Goal: Task Accomplishment & Management: Manage account settings

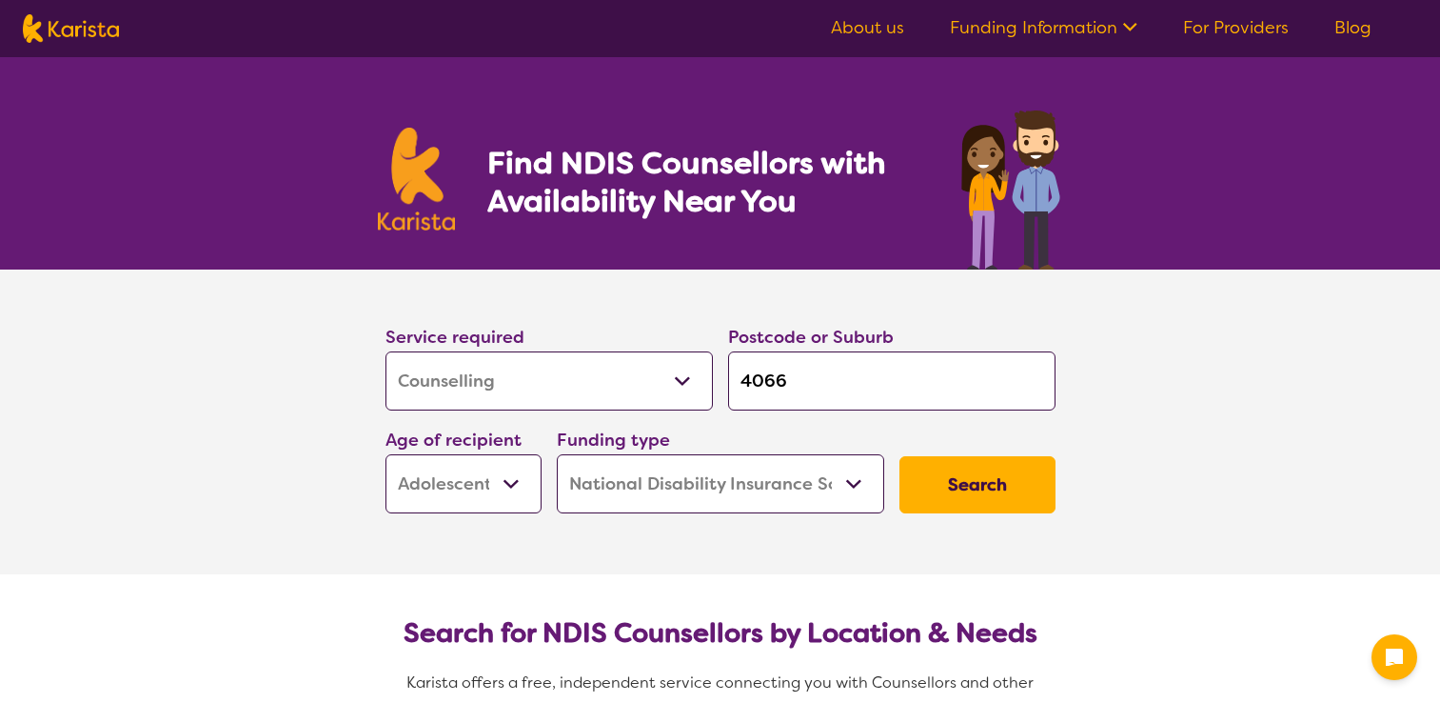
select select "Counselling"
select select "AS"
select select "NDIS"
select select "Counselling"
select select "AS"
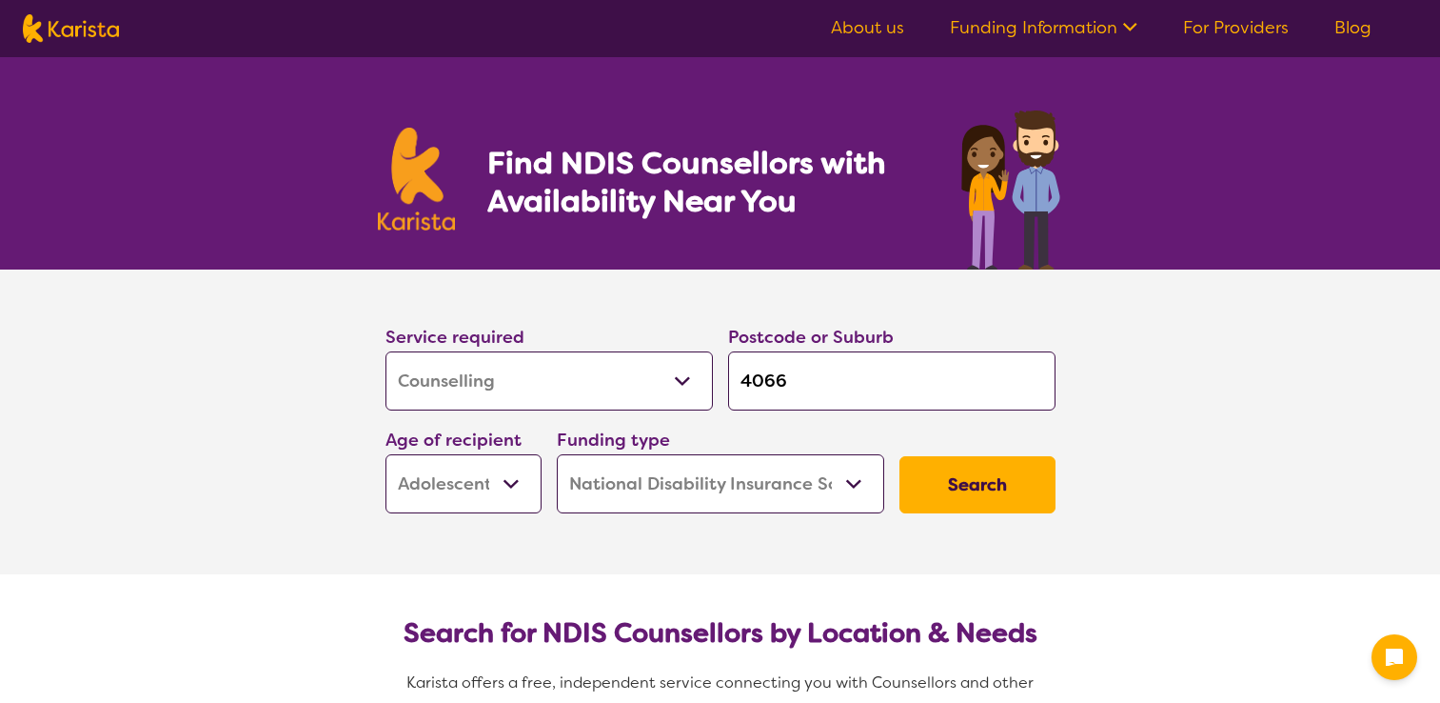
select select "NDIS"
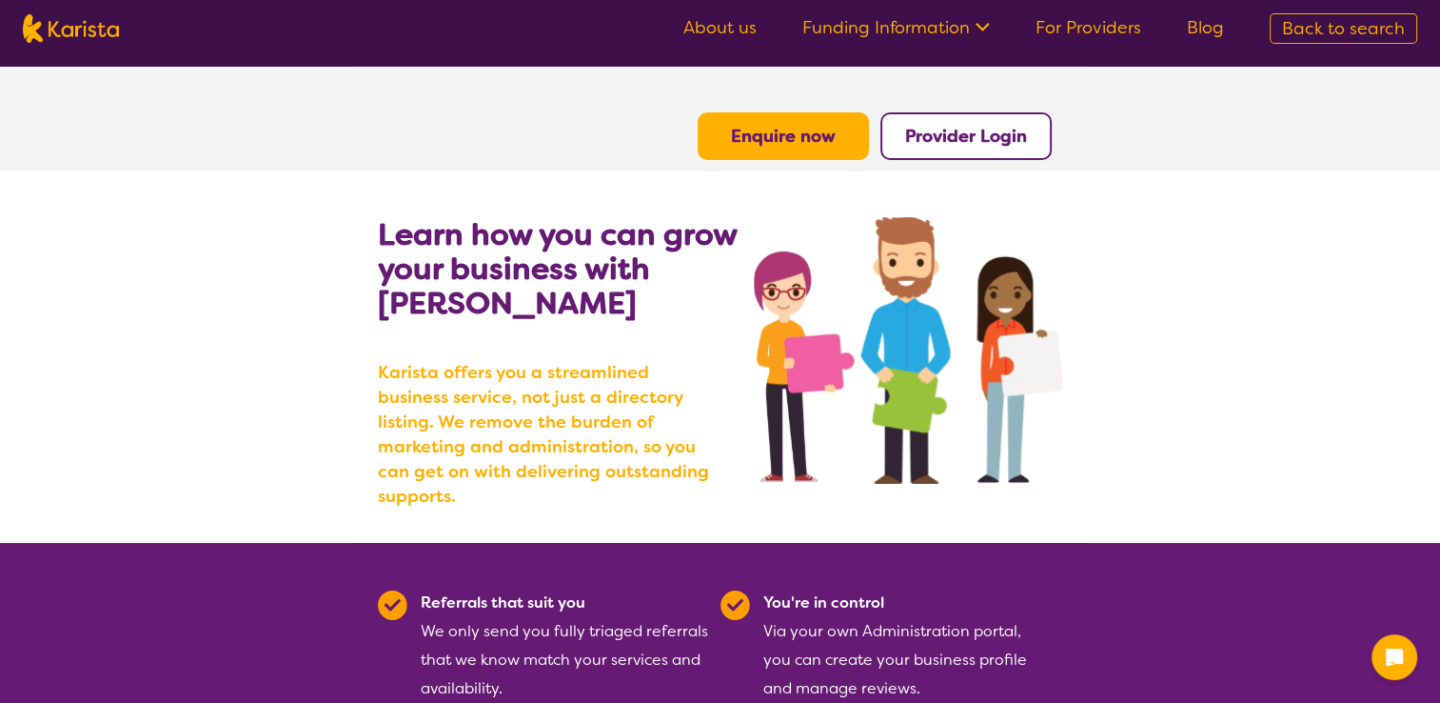
click at [963, 144] on b "Provider Login" at bounding box center [966, 136] width 122 height 23
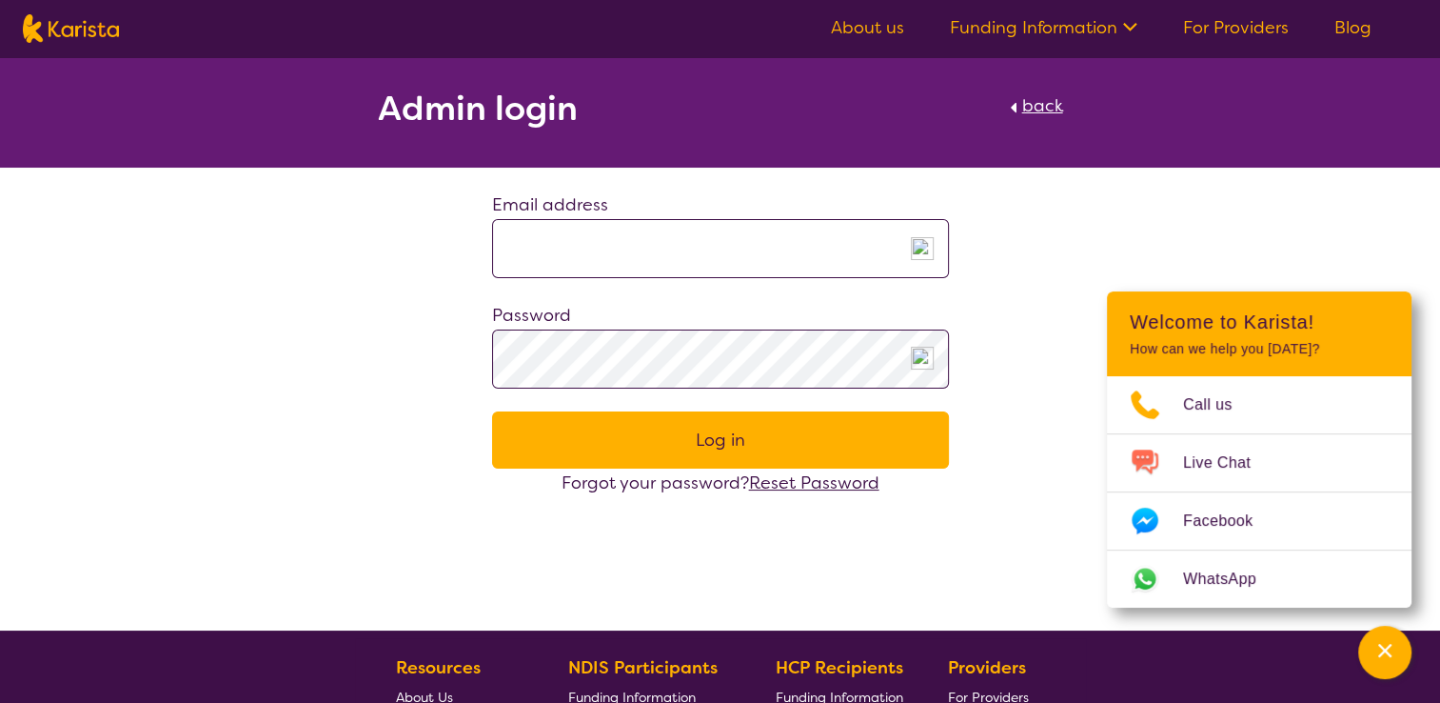
click at [659, 257] on input at bounding box center [720, 248] width 457 height 59
type input "**********"
click at [604, 327] on div "Password" at bounding box center [720, 345] width 457 height 88
click at [636, 444] on button "Log in" at bounding box center [720, 439] width 457 height 57
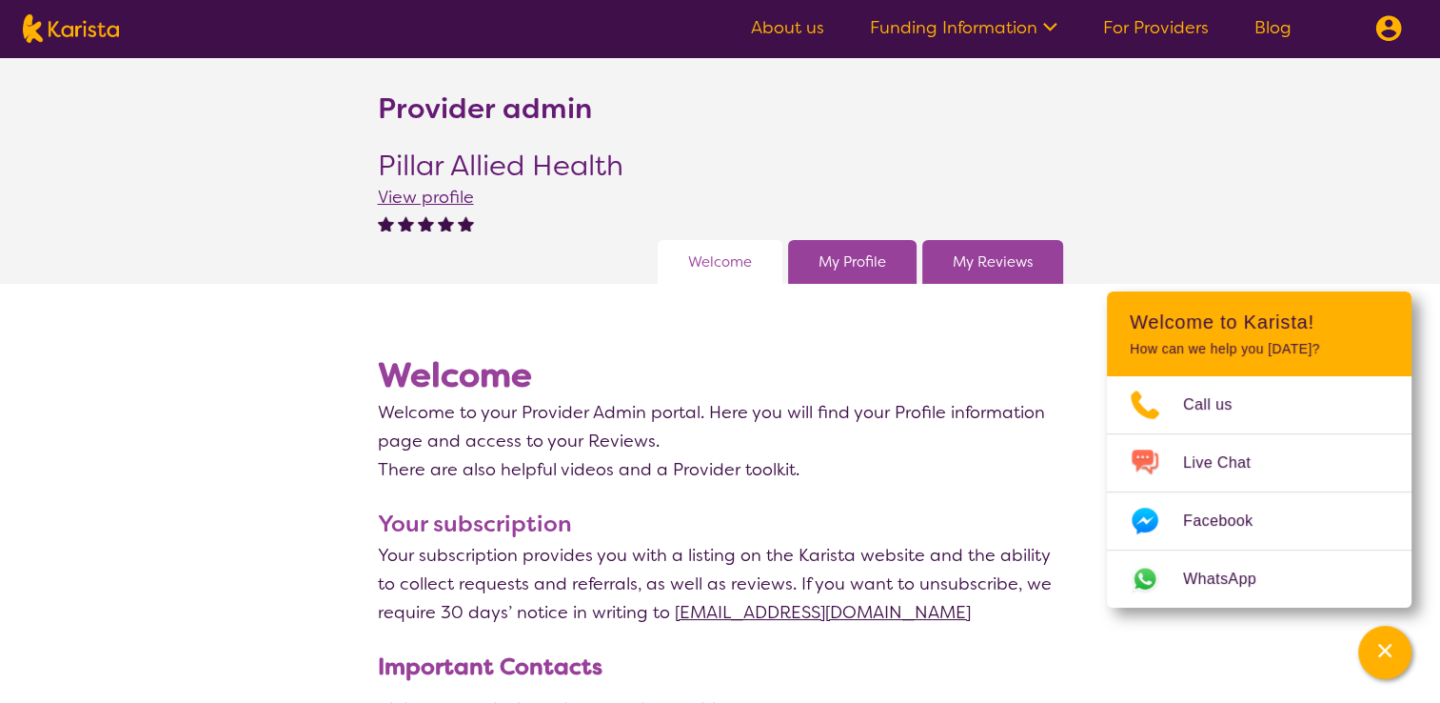
click at [861, 268] on link "My Profile" at bounding box center [853, 261] width 68 height 29
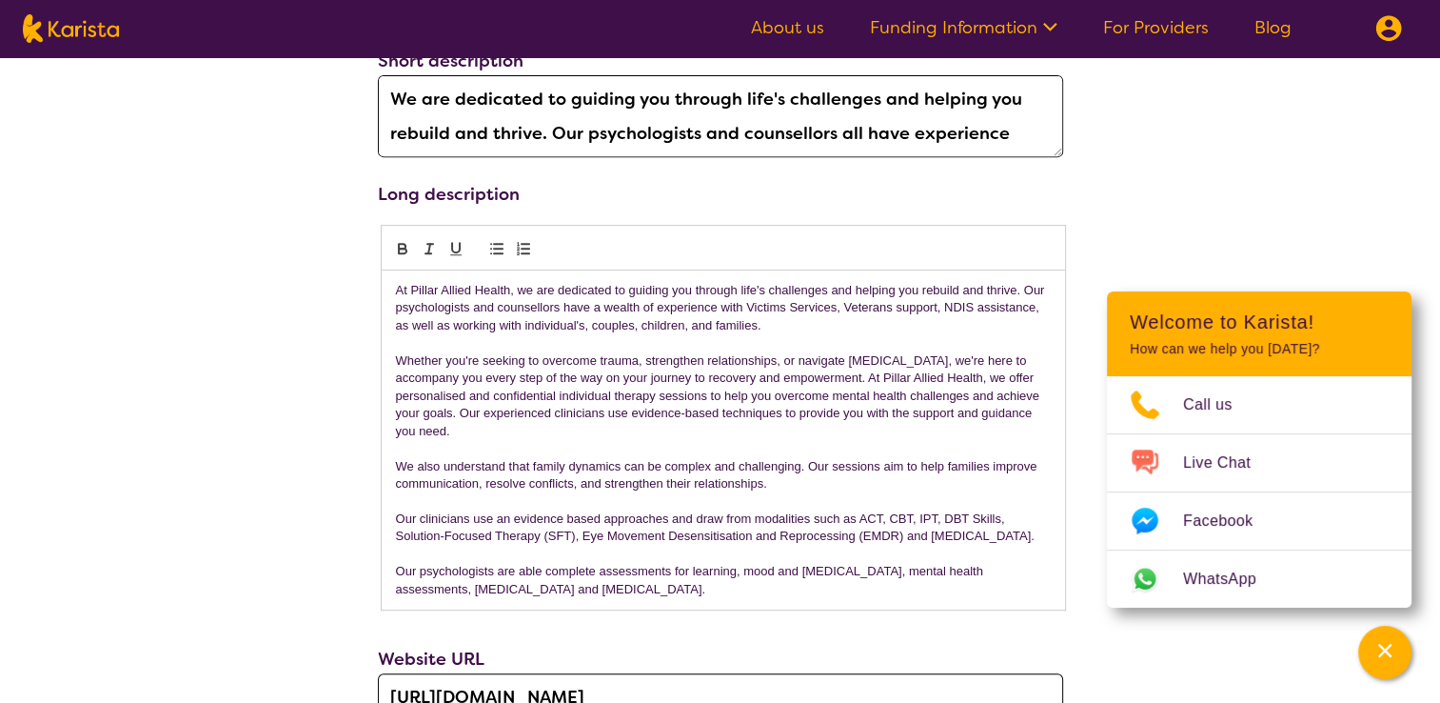
scroll to position [762, 0]
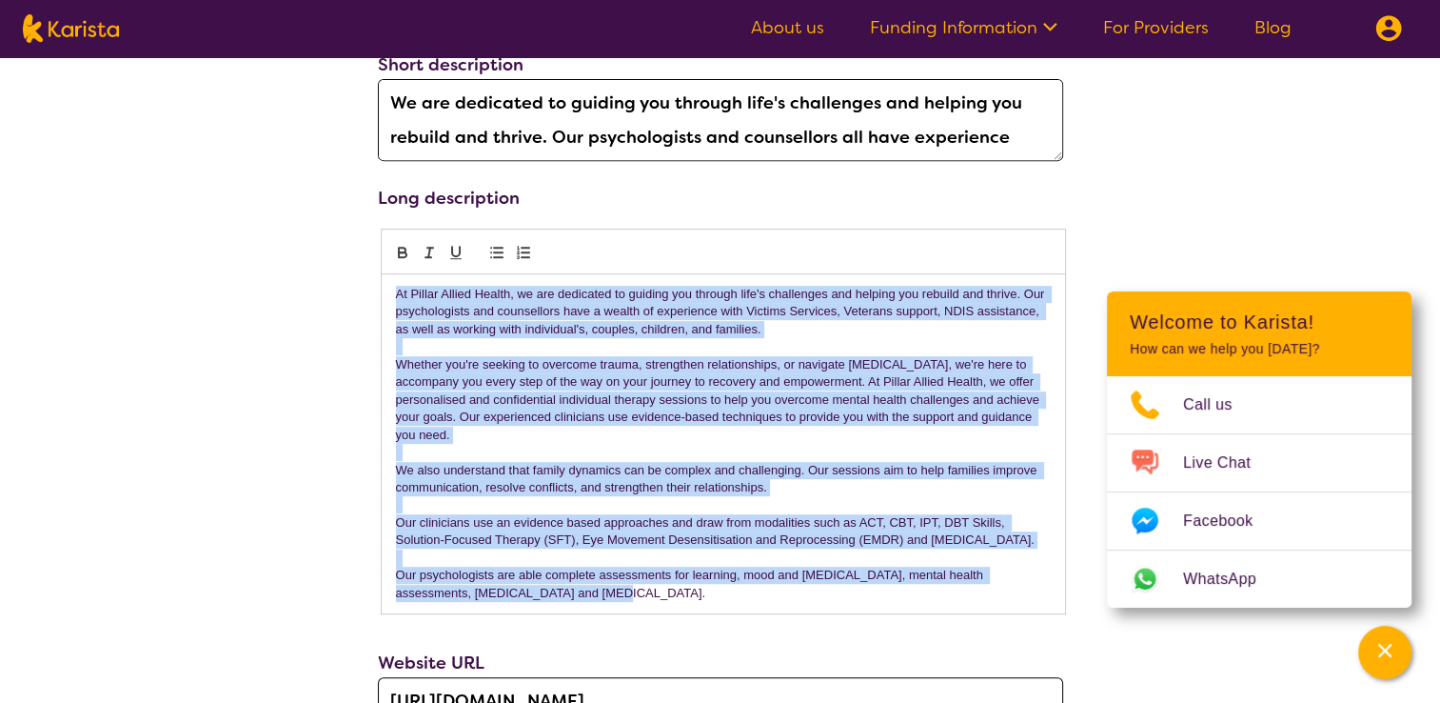
drag, startPoint x: 394, startPoint y: 289, endPoint x: 610, endPoint y: 596, distance: 375.0
click at [610, 596] on div "At Pillar Allied Health, we are dedicated to guiding you through life's challen…" at bounding box center [723, 443] width 683 height 339
copy div "At Pillar Allied Health, we are dedicated to guiding you through life's challen…"
